Goal: Navigation & Orientation: Find specific page/section

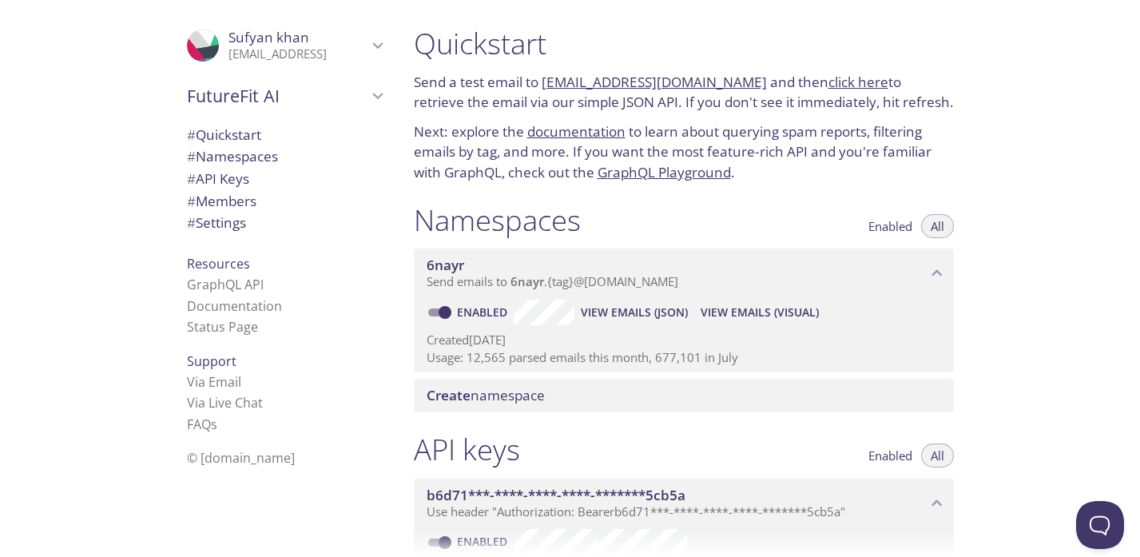
click at [375, 53] on icon "Sufyan khan" at bounding box center [377, 45] width 21 height 21
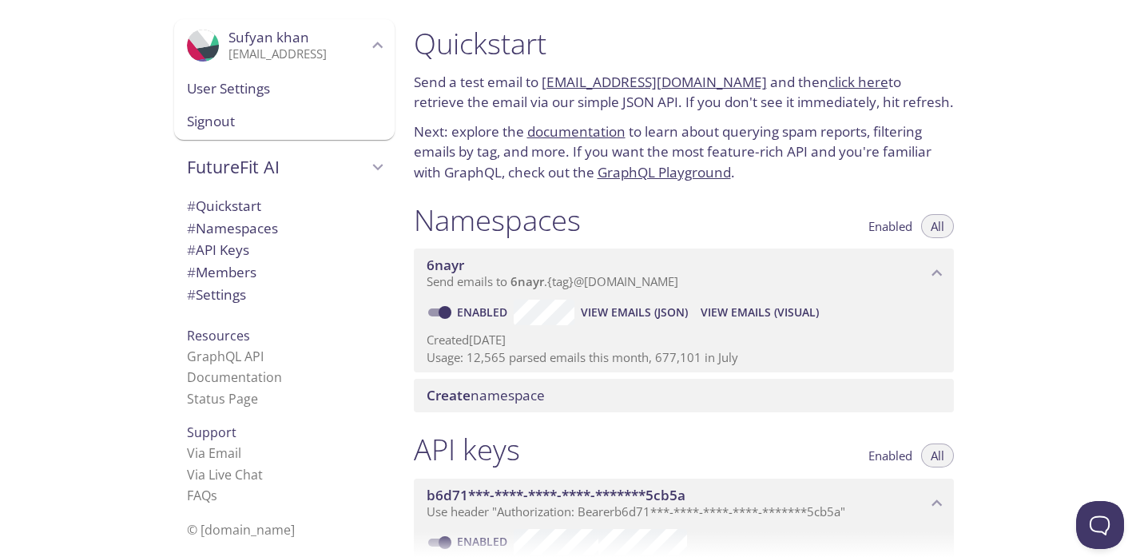
click at [375, 53] on icon "Sufyan khan" at bounding box center [377, 45] width 21 height 21
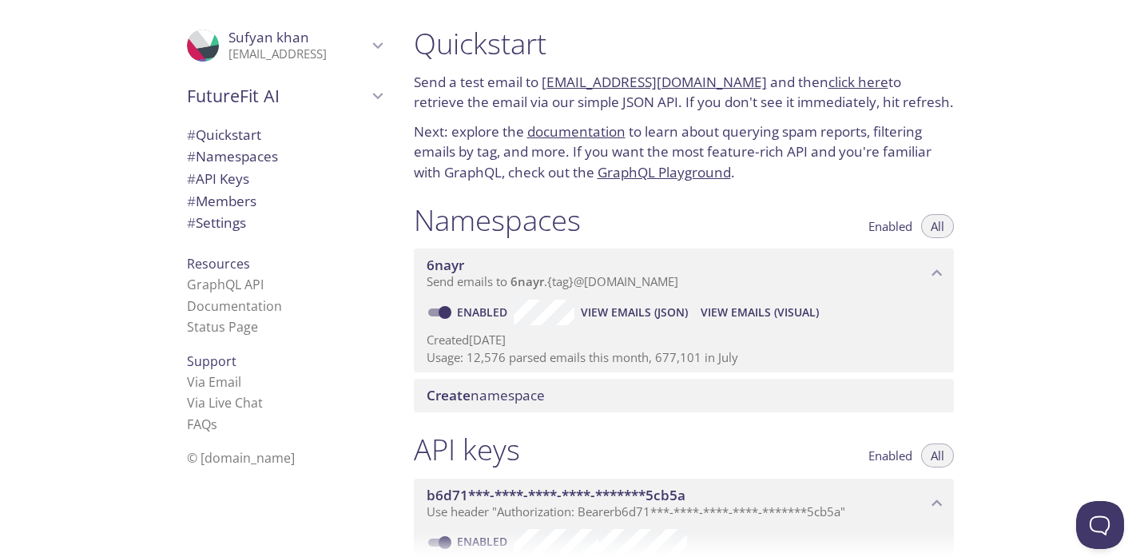
click at [369, 44] on icon "Sufyan khan" at bounding box center [377, 45] width 21 height 21
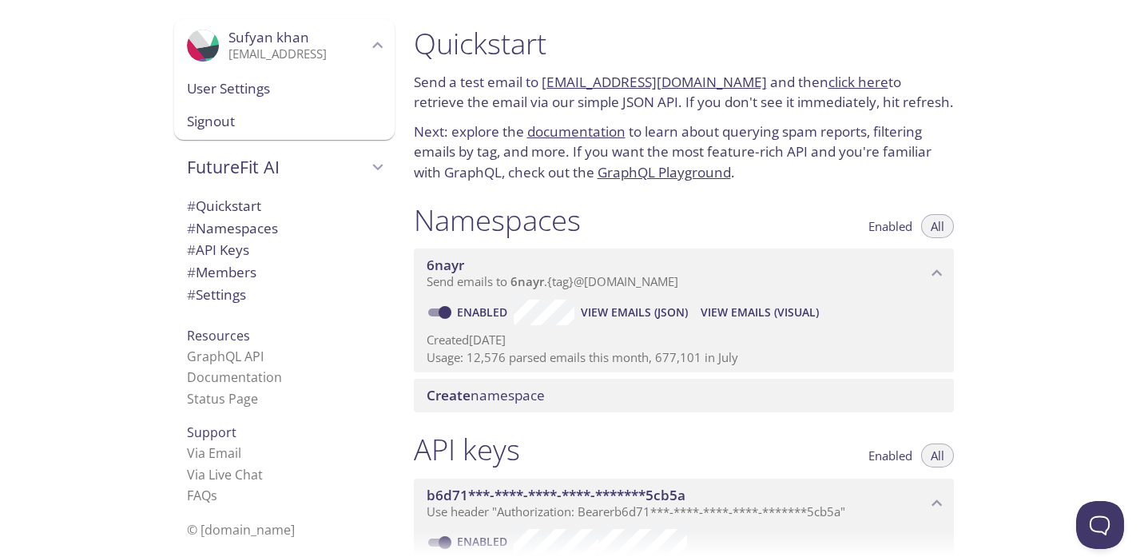
click at [269, 224] on span "# Namespaces" at bounding box center [232, 228] width 91 height 18
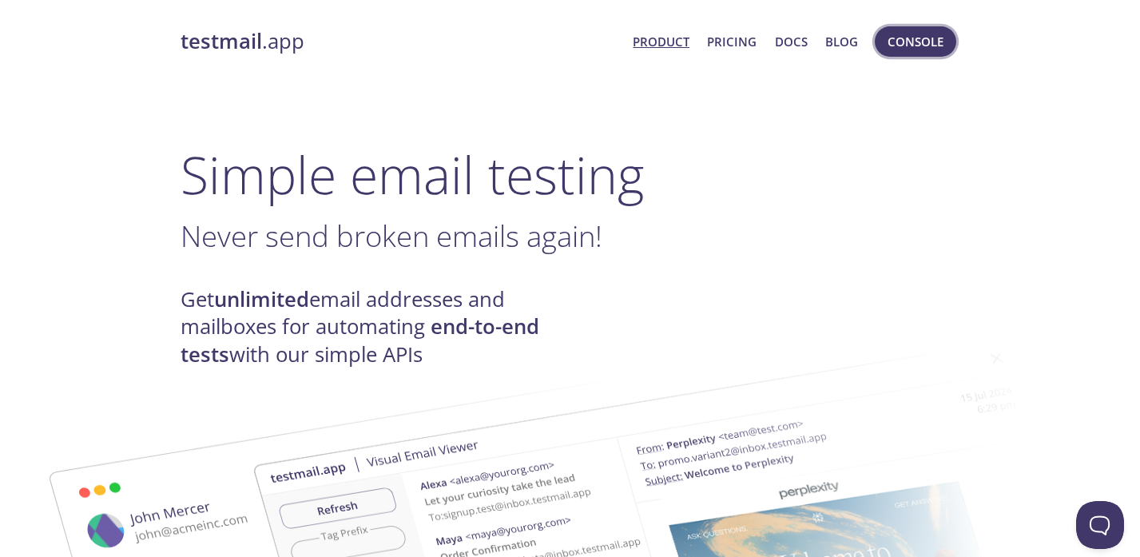
click at [909, 43] on span "Console" at bounding box center [915, 41] width 56 height 21
